Goal: Book appointment/travel/reservation

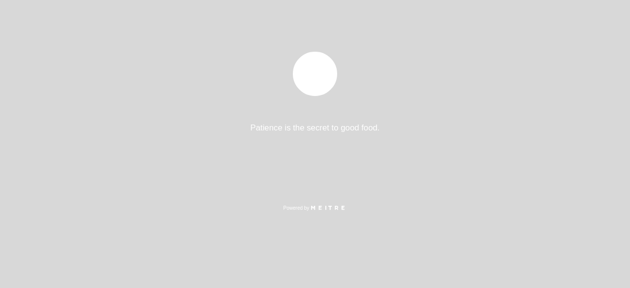
select select "es"
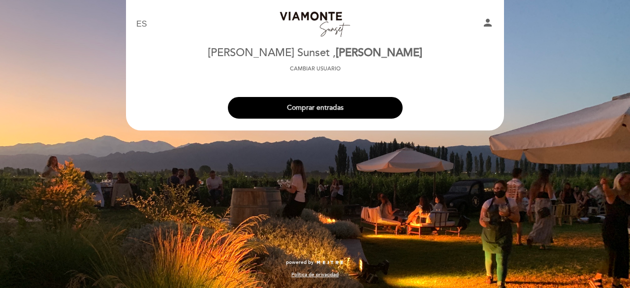
click at [344, 103] on button "Comprar entradas" at bounding box center [315, 108] width 175 height 22
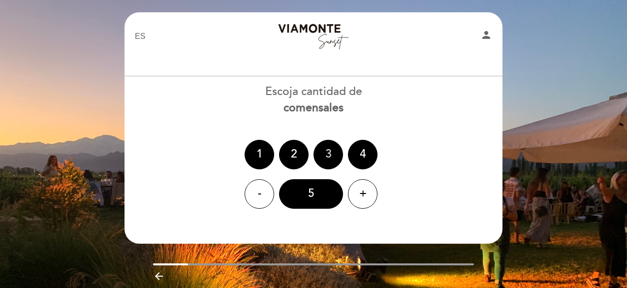
click at [319, 159] on div "3" at bounding box center [328, 155] width 30 height 30
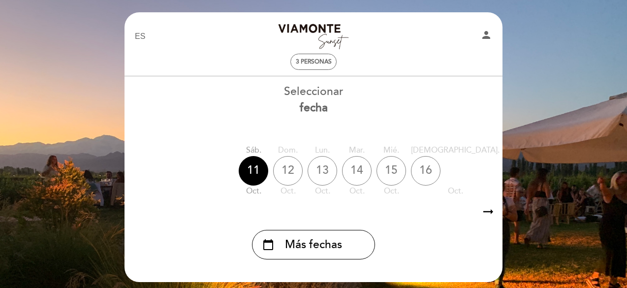
click at [489, 210] on icon "arrow_right_alt" at bounding box center [488, 211] width 15 height 21
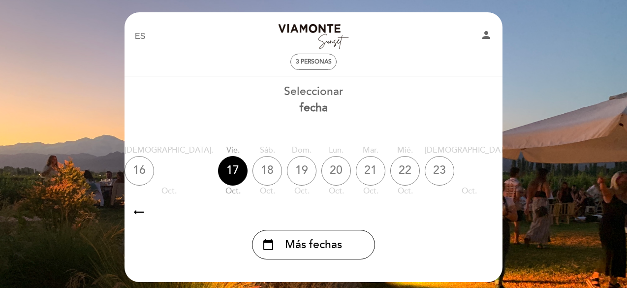
scroll to position [0, 287]
click at [489, 210] on icon "arrow_right_alt" at bounding box center [488, 211] width 15 height 21
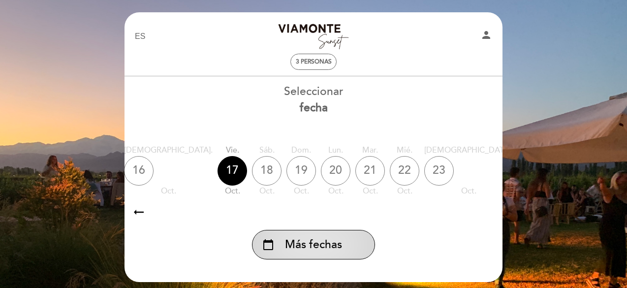
click at [329, 249] on span "Más fechas" at bounding box center [313, 245] width 57 height 16
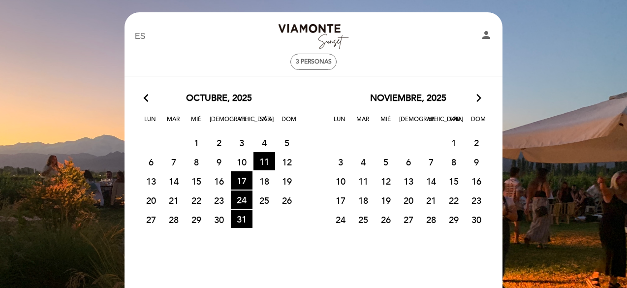
click at [458, 176] on span "15" at bounding box center [454, 181] width 22 height 18
click at [244, 220] on span "31 HORA DE ENTRADAS DISPONIBLES" at bounding box center [242, 219] width 22 height 18
click at [478, 100] on icon "arrow_forward_ios" at bounding box center [478, 98] width 9 height 13
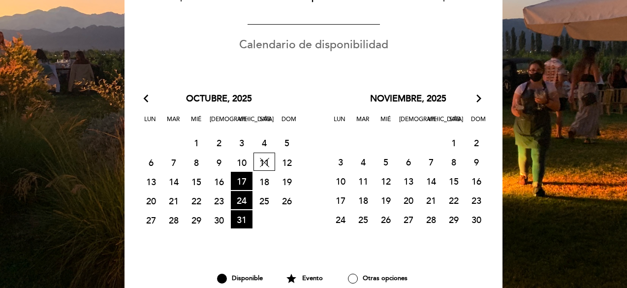
scroll to position [157, 0]
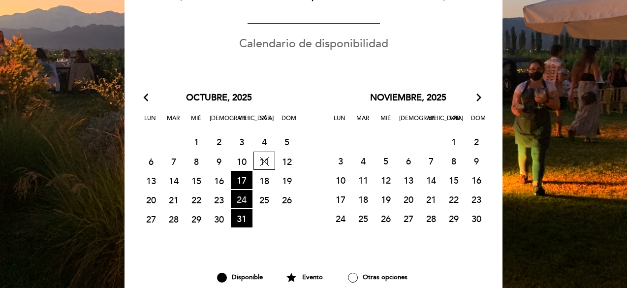
click at [241, 202] on span "24 HORA DE ENTRADAS DISPONIBLES" at bounding box center [242, 199] width 22 height 18
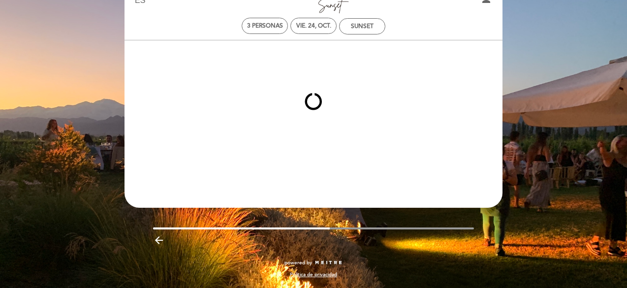
click at [158, 239] on icon "arrow_backward" at bounding box center [159, 240] width 12 height 12
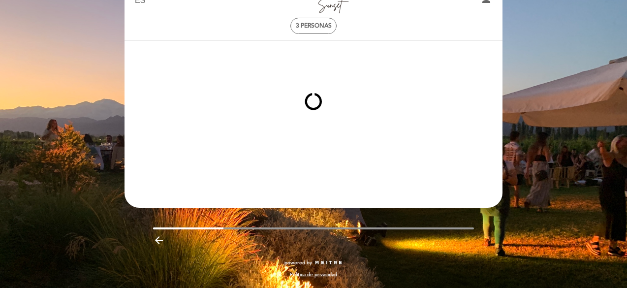
click at [158, 239] on icon "arrow_backward" at bounding box center [159, 240] width 12 height 12
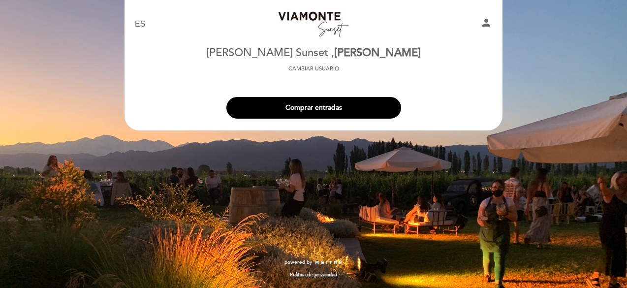
scroll to position [0, 0]
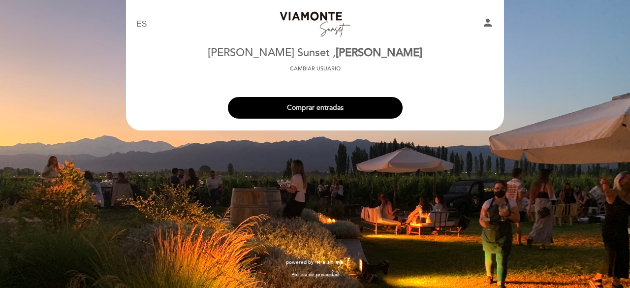
click at [327, 114] on button "Comprar entradas" at bounding box center [315, 108] width 175 height 22
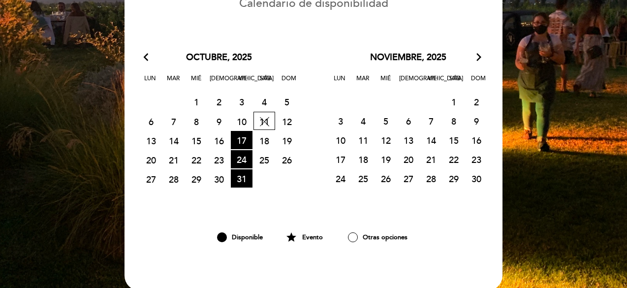
scroll to position [207, 0]
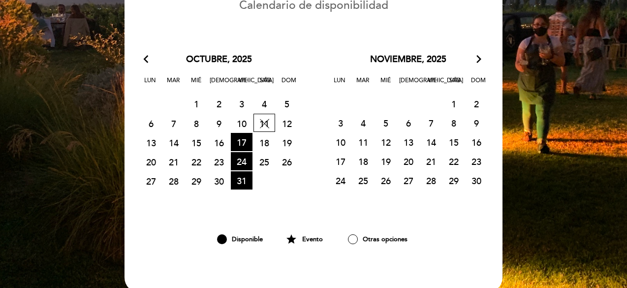
click at [453, 133] on span "15" at bounding box center [454, 142] width 22 height 18
click at [231, 171] on span "31 HORA DE ENTRADAS DISPONIBLES" at bounding box center [242, 180] width 22 height 18
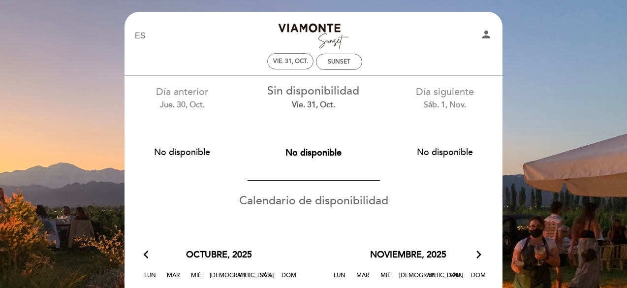
scroll to position [0, 0]
click at [336, 63] on div "SUNSET" at bounding box center [339, 62] width 23 height 7
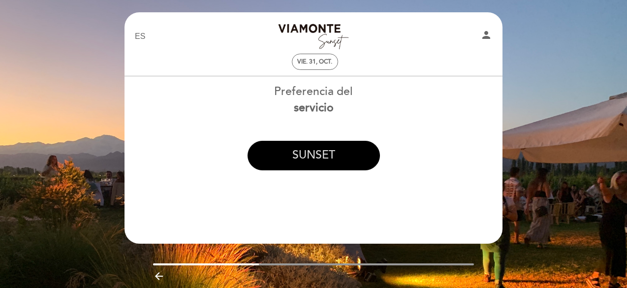
click at [325, 153] on button "SUNSET" at bounding box center [313, 156] width 132 height 30
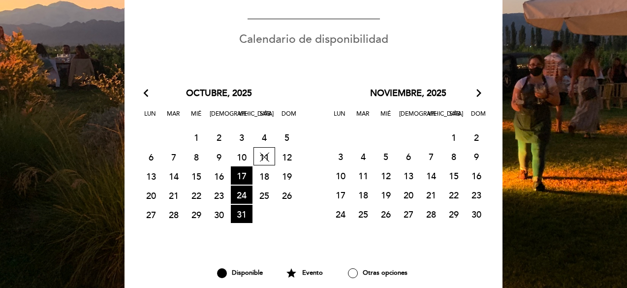
scroll to position [166, 0]
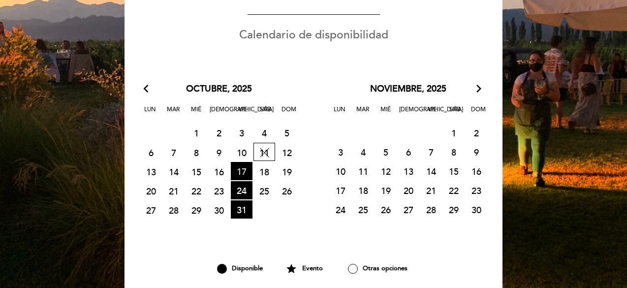
click at [237, 169] on span "17 HORA DE ENTRADAS DISPONIBLES" at bounding box center [242, 171] width 22 height 18
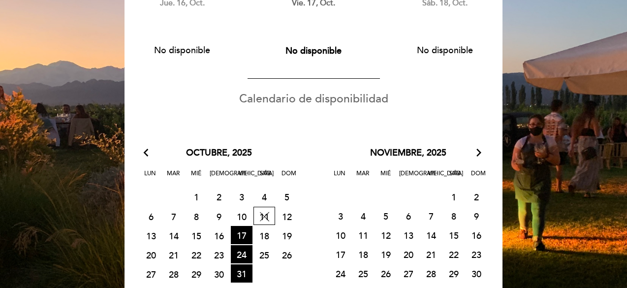
scroll to position [115, 0]
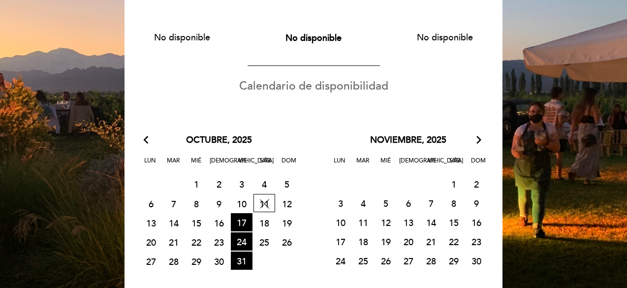
click at [444, 205] on span "8" at bounding box center [454, 203] width 22 height 18
click at [434, 204] on span "7" at bounding box center [431, 203] width 22 height 18
click at [447, 203] on span "8" at bounding box center [454, 203] width 22 height 18
click at [449, 203] on span "8" at bounding box center [454, 203] width 22 height 18
click at [450, 203] on span "8" at bounding box center [454, 203] width 22 height 18
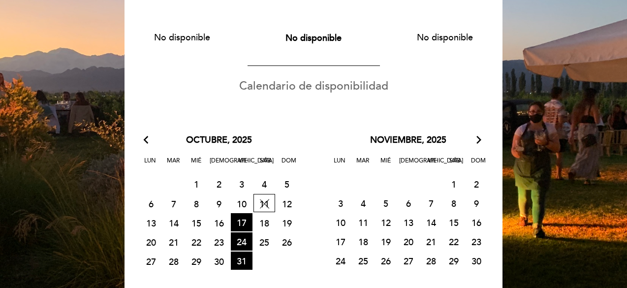
click at [420, 201] on span "7" at bounding box center [431, 203] width 22 height 18
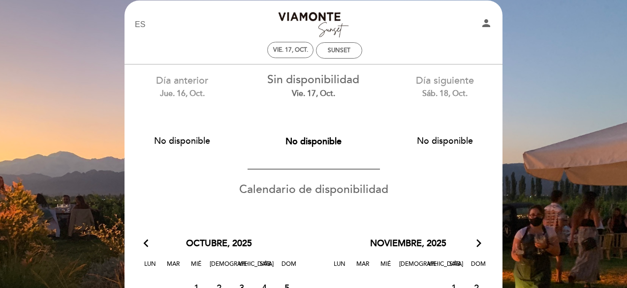
scroll to position [8, 0]
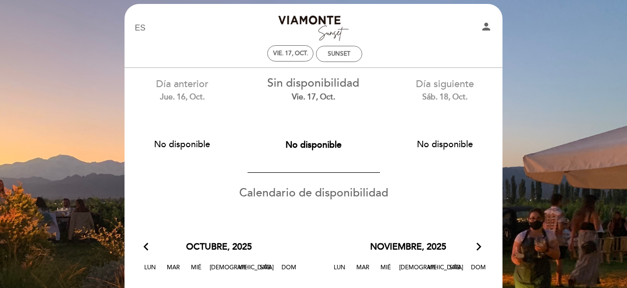
click at [483, 246] on div "noviembre, 2025 arrow_forward_ios" at bounding box center [407, 247] width 189 height 13
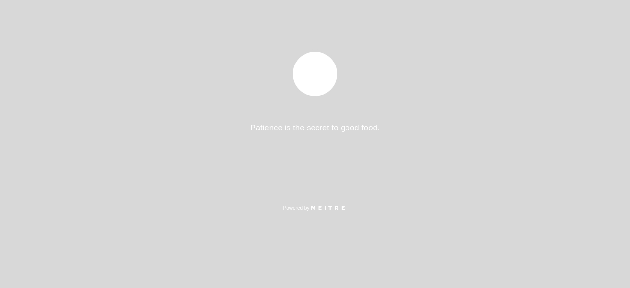
select select "es"
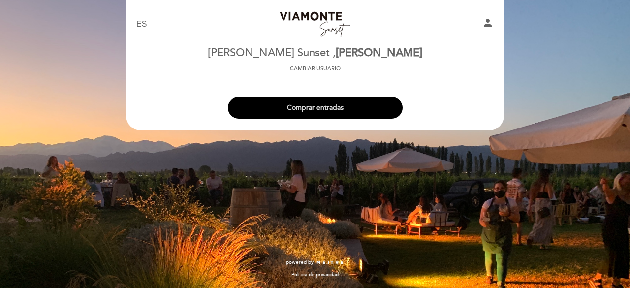
click at [362, 101] on button "Comprar entradas" at bounding box center [315, 108] width 175 height 22
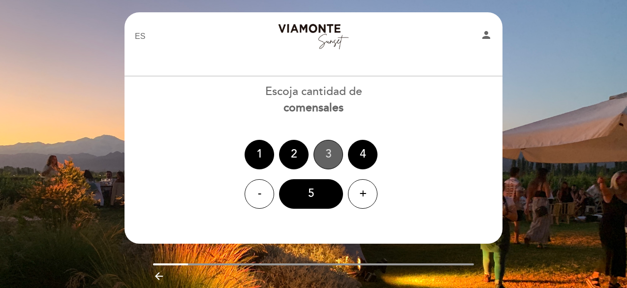
click at [327, 149] on div "3" at bounding box center [328, 155] width 30 height 30
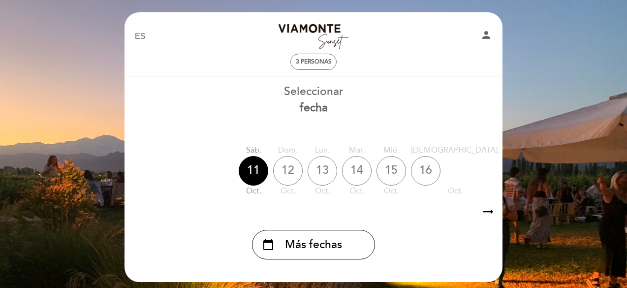
click at [487, 214] on icon "arrow_right_alt" at bounding box center [488, 211] width 15 height 21
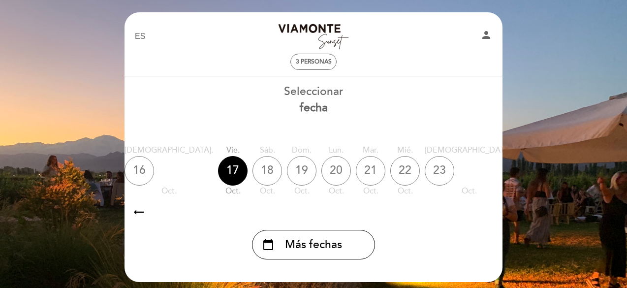
scroll to position [0, 287]
click at [487, 214] on icon "arrow_right_alt" at bounding box center [488, 211] width 15 height 21
click at [595, 165] on icon "calendar_today" at bounding box center [601, 170] width 12 height 17
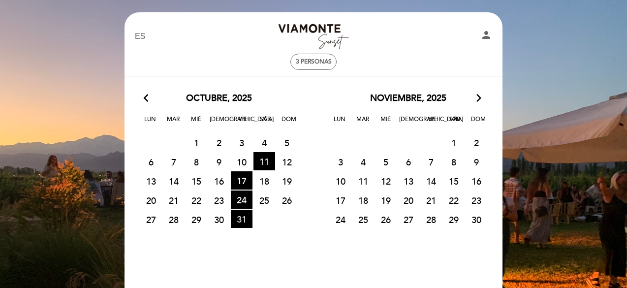
click at [243, 217] on span "31 HORA DE ENTRADAS DISPONIBLES" at bounding box center [242, 219] width 22 height 18
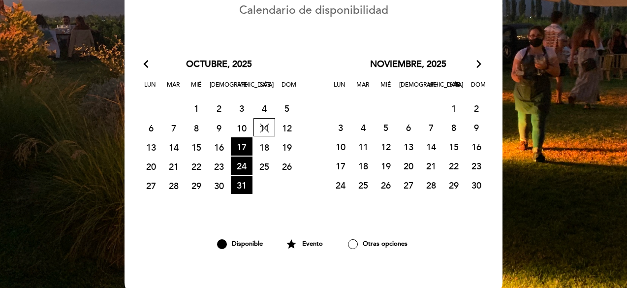
scroll to position [197, 0]
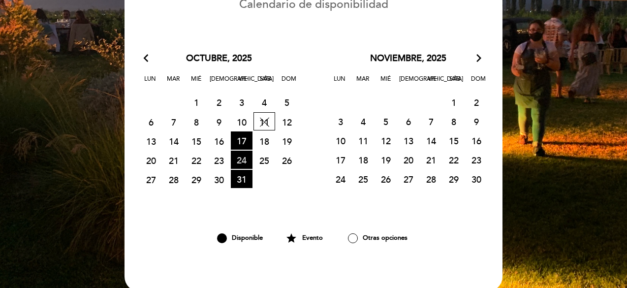
click at [242, 162] on span "24 HORA DE ENTRADAS DISPONIBLES" at bounding box center [242, 160] width 22 height 18
